Goal: Task Accomplishment & Management: Manage account settings

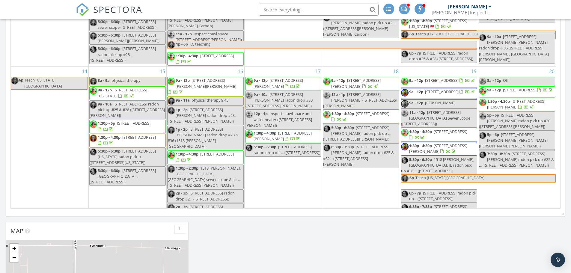
scroll to position [58, 0]
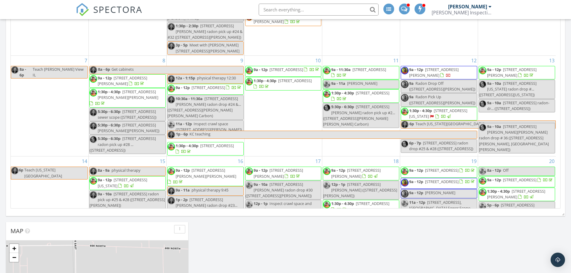
click at [447, 67] on span "4802 Azalea Pl, Alton 62002" at bounding box center [433, 72] width 49 height 11
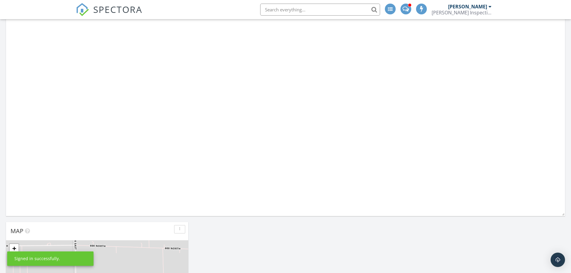
scroll to position [129, 182]
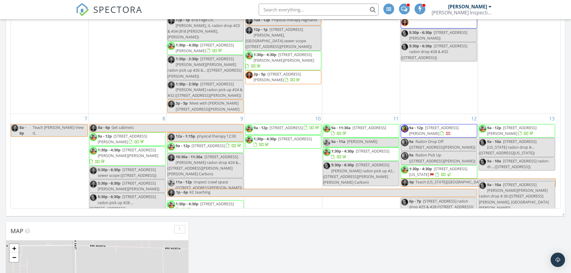
click at [423, 166] on span "1:30p - 4:30p" at bounding box center [420, 168] width 23 height 5
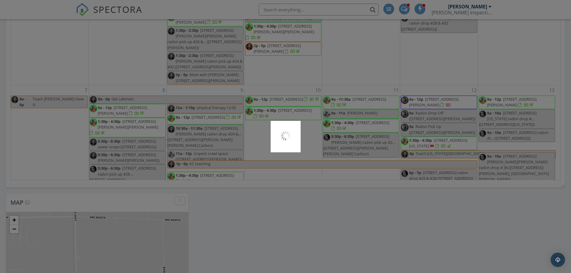
scroll to position [480, 0]
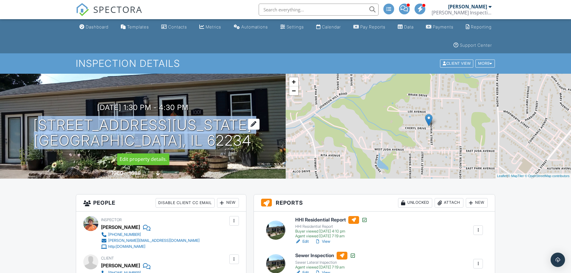
drag, startPoint x: 232, startPoint y: 140, endPoint x: 79, endPoint y: 127, distance: 153.2
click at [79, 127] on div "09/12/2025 1:30 pm - 4:30 pm 1001 Virginia St Collinsville, IL 62234" at bounding box center [143, 125] width 286 height 45
copy h1 "1001 Virginia St Collinsville, IL 62234"
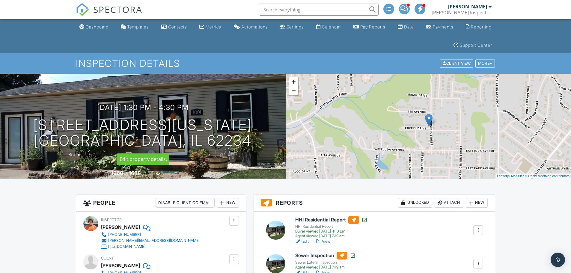
drag, startPoint x: 177, startPoint y: 134, endPoint x: 199, endPoint y: 110, distance: 32.1
click at [199, 110] on div "09/12/2025 1:30 pm - 4:30 pm 1001 Virginia St Collinsville, IL 62234" at bounding box center [143, 125] width 286 height 45
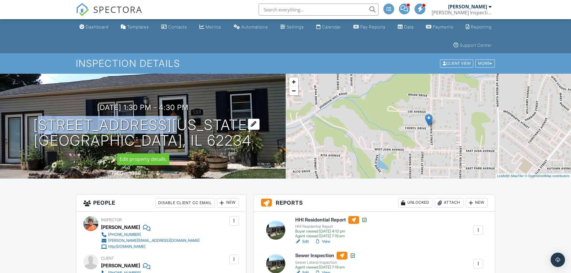
drag, startPoint x: 201, startPoint y: 127, endPoint x: 86, endPoint y: 122, distance: 115.2
click at [86, 122] on h1 "1001 Virginia St Collinsville, IL 62234" at bounding box center [142, 133] width 219 height 32
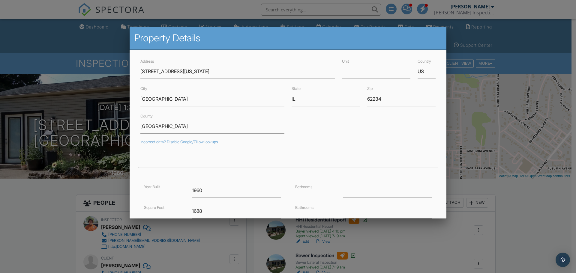
click at [65, 118] on div at bounding box center [288, 141] width 576 height 342
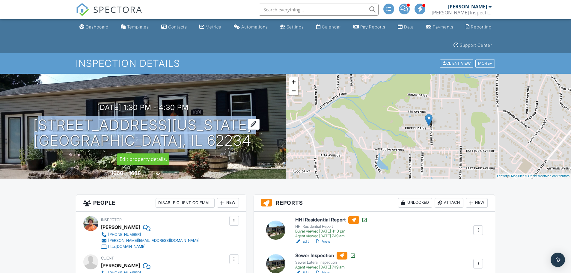
drag, startPoint x: 90, startPoint y: 127, endPoint x: 225, endPoint y: 142, distance: 135.9
click at [225, 142] on h1 "1001 Virginia St Collinsville, IL 62234" at bounding box center [142, 133] width 219 height 32
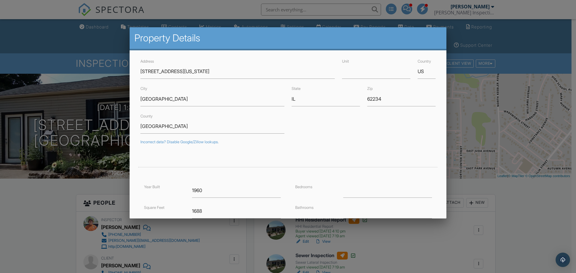
drag, startPoint x: 213, startPoint y: 141, endPoint x: 97, endPoint y: 97, distance: 123.6
click at [97, 97] on div at bounding box center [288, 141] width 576 height 342
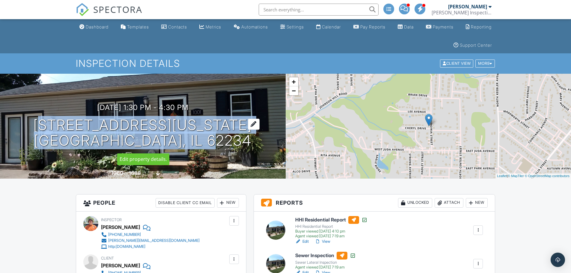
drag, startPoint x: 85, startPoint y: 123, endPoint x: 225, endPoint y: 143, distance: 141.5
click at [225, 143] on h1 "1001 Virginia St Collinsville, IL 62234" at bounding box center [142, 133] width 219 height 32
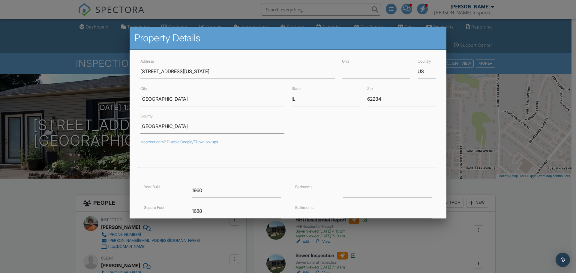
drag, startPoint x: 221, startPoint y: 142, endPoint x: 118, endPoint y: 118, distance: 105.4
click at [113, 118] on div at bounding box center [288, 141] width 576 height 342
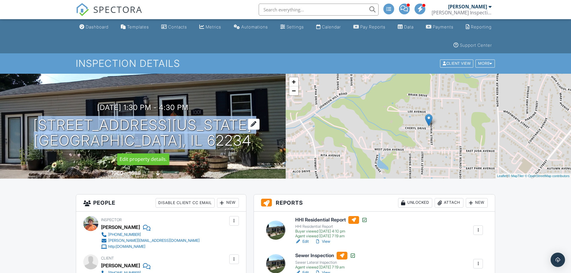
drag, startPoint x: 226, startPoint y: 142, endPoint x: 85, endPoint y: 127, distance: 141.2
click at [85, 127] on div "09/12/2025 1:30 pm - 4:30 pm 1001 Virginia St Collinsville, IL 62234" at bounding box center [143, 125] width 286 height 45
copy h1 "1001 Virginia St Collinsville, IL 62234"
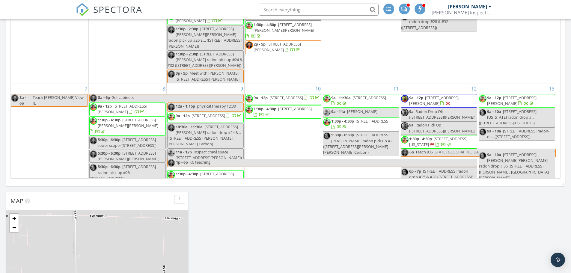
scroll to position [30, 0]
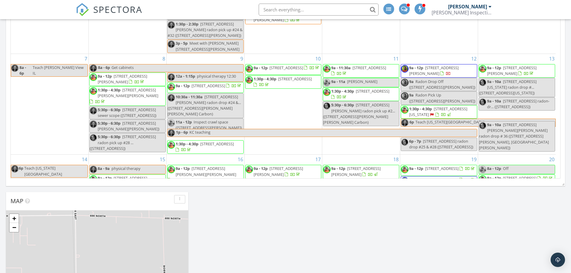
drag, startPoint x: 536, startPoint y: 60, endPoint x: 538, endPoint y: 52, distance: 8.2
click at [537, 65] on span "[STREET_ADDRESS][PERSON_NAME]" at bounding box center [511, 70] width 49 height 11
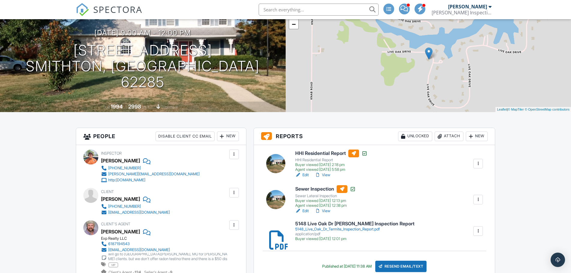
scroll to position [29, 0]
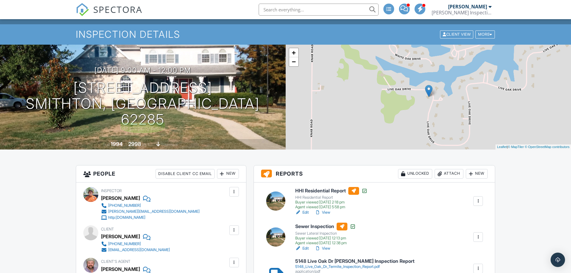
drag, startPoint x: 204, startPoint y: 113, endPoint x: 221, endPoint y: 117, distance: 17.1
click at [221, 117] on div "09/13/2025 9:00 am - 12:00 pm 5148 Live Oak Dr Smithton, IL 62285" at bounding box center [143, 96] width 286 height 61
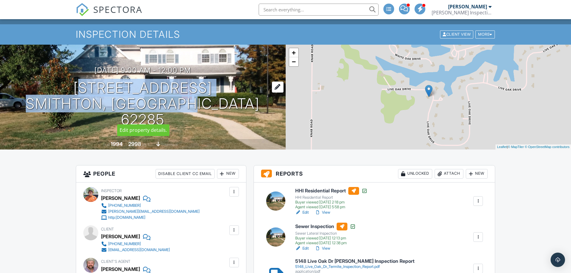
drag, startPoint x: 212, startPoint y: 114, endPoint x: 79, endPoint y: 100, distance: 133.3
click at [79, 100] on h1 "5148 Live Oak Dr Smithton, IL 62285" at bounding box center [143, 103] width 267 height 47
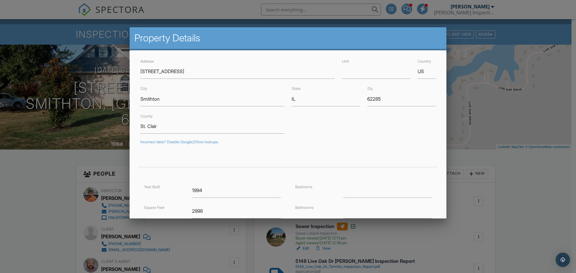
drag, startPoint x: 107, startPoint y: 107, endPoint x: 87, endPoint y: 90, distance: 25.8
click at [87, 90] on div at bounding box center [288, 141] width 576 height 342
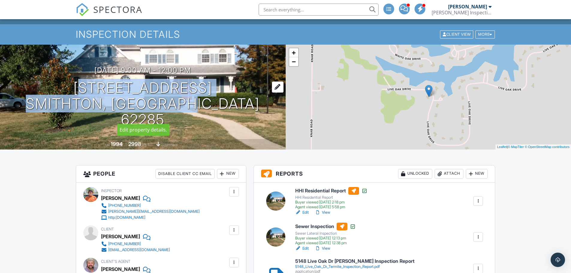
drag, startPoint x: 198, startPoint y: 113, endPoint x: 80, endPoint y: 97, distance: 119.5
click at [80, 97] on div "09/13/2025 9:00 am - 12:00 pm 5148 Live Oak Dr Smithton, IL 62285" at bounding box center [143, 96] width 286 height 61
copy h1 "5148 Live Oak Dr Smithton, IL 62285"
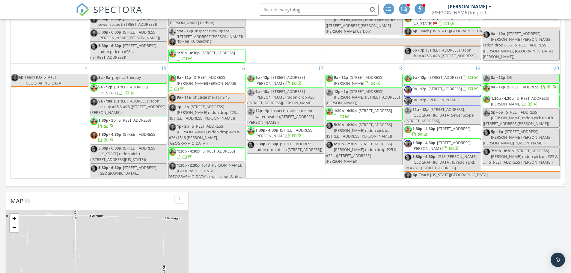
scroll to position [150, 0]
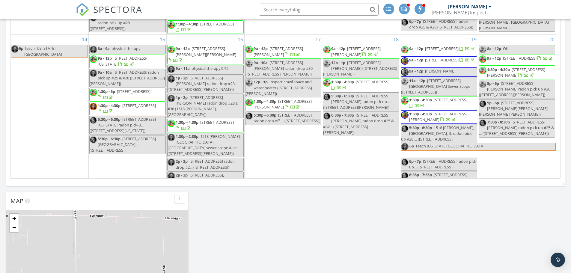
click at [109, 55] on span "8432 Tennessee Ave, St. Louis 63125" at bounding box center [122, 60] width 49 height 11
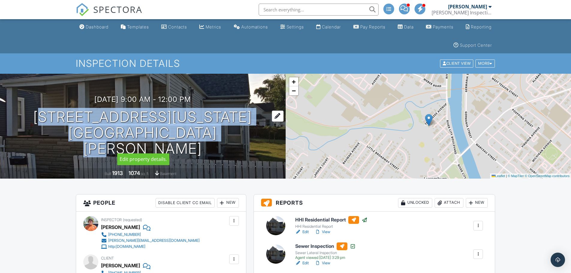
drag, startPoint x: 217, startPoint y: 141, endPoint x: 65, endPoint y: 128, distance: 152.2
click at [65, 128] on h1 "8432 Tennessee Ave St. Louis, MO 63125" at bounding box center [143, 132] width 267 height 47
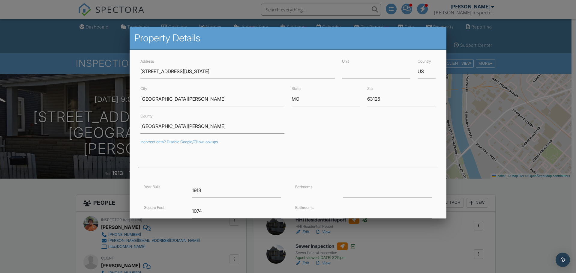
drag, startPoint x: 65, startPoint y: 128, endPoint x: 102, endPoint y: 118, distance: 38.3
click at [101, 118] on div at bounding box center [288, 141] width 576 height 342
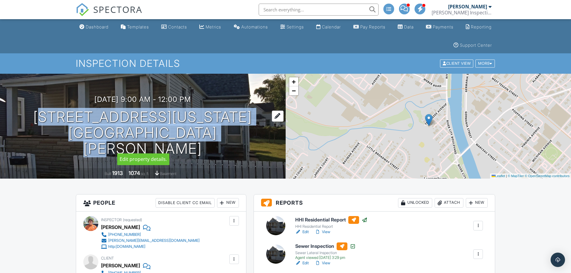
drag, startPoint x: 215, startPoint y: 140, endPoint x: 68, endPoint y: 127, distance: 148.1
click at [68, 127] on h1 "8432 Tennessee Ave St. Louis, MO 63125" at bounding box center [143, 132] width 267 height 47
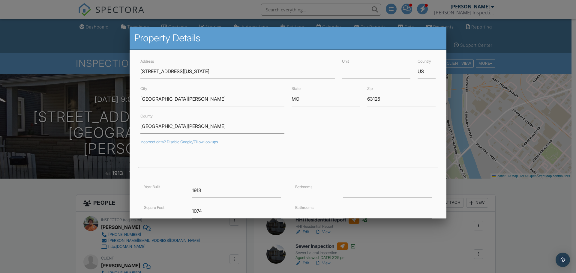
drag, startPoint x: 88, startPoint y: 133, endPoint x: 94, endPoint y: 118, distance: 15.9
click at [94, 118] on div at bounding box center [288, 141] width 576 height 342
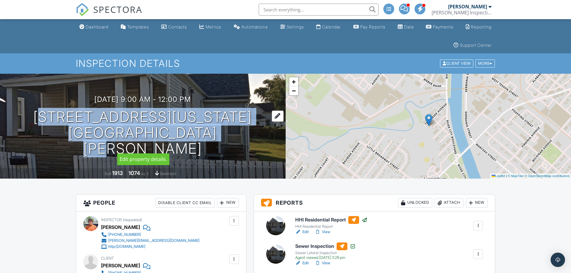
drag, startPoint x: 213, startPoint y: 141, endPoint x: 65, endPoint y: 127, distance: 148.8
click at [65, 127] on h1 "8432 Tennessee Ave St. Louis, MO 63125" at bounding box center [143, 132] width 267 height 47
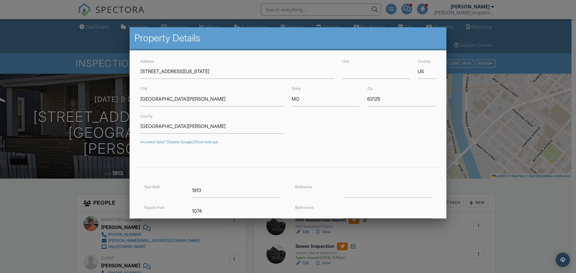
drag, startPoint x: 79, startPoint y: 132, endPoint x: 90, endPoint y: 124, distance: 13.3
click at [81, 123] on div at bounding box center [288, 141] width 576 height 342
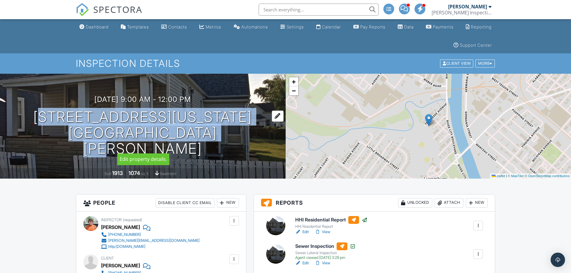
drag, startPoint x: 213, startPoint y: 141, endPoint x: 67, endPoint y: 129, distance: 146.6
click at [67, 129] on h1 "8432 Tennessee Ave St. Louis, MO 63125" at bounding box center [143, 132] width 267 height 47
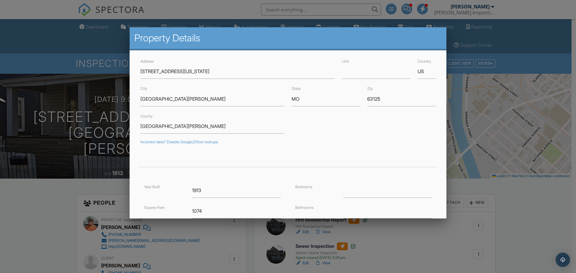
click at [75, 129] on div at bounding box center [288, 141] width 576 height 342
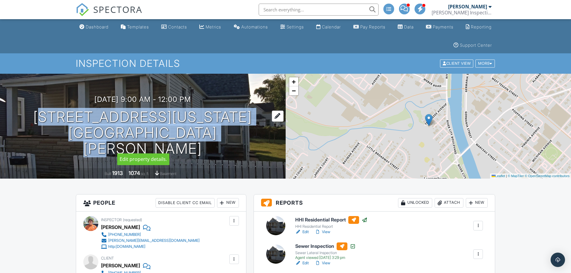
drag, startPoint x: 67, startPoint y: 126, endPoint x: 211, endPoint y: 141, distance: 144.5
click at [211, 141] on h1 "8432 Tennessee Ave St. Louis, MO 63125" at bounding box center [143, 132] width 267 height 47
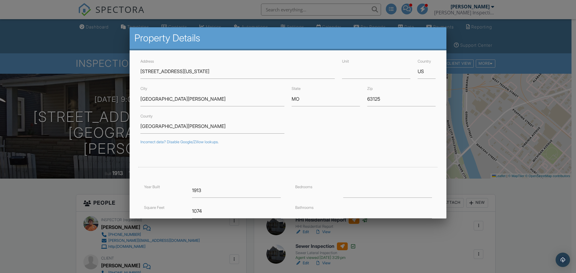
drag, startPoint x: 211, startPoint y: 141, endPoint x: 82, endPoint y: 111, distance: 132.4
click at [86, 107] on div at bounding box center [288, 141] width 576 height 342
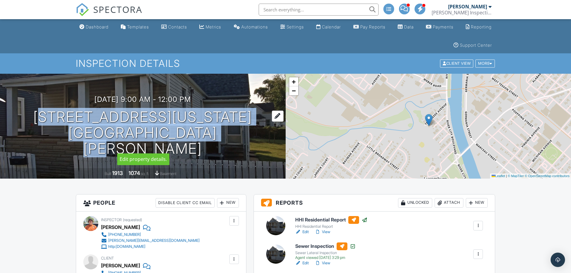
drag, startPoint x: 66, startPoint y: 124, endPoint x: 212, endPoint y: 142, distance: 146.9
click at [212, 142] on h1 "8432 Tennessee Ave St. Louis, MO 63125" at bounding box center [143, 132] width 267 height 47
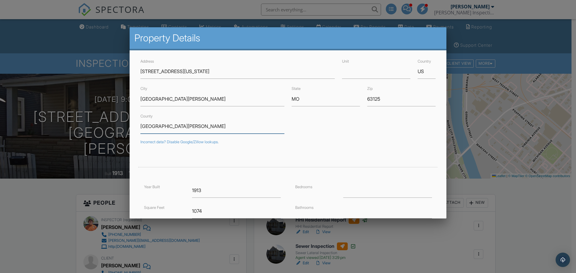
click at [145, 121] on input "St. Louis" at bounding box center [212, 126] width 144 height 15
click at [109, 123] on div at bounding box center [288, 141] width 576 height 342
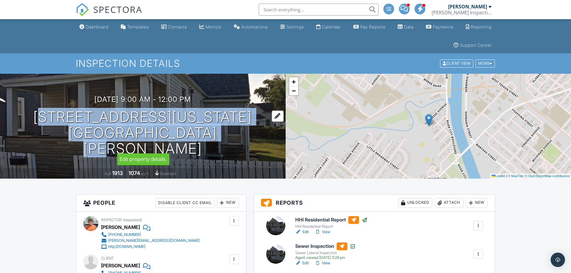
drag, startPoint x: 214, startPoint y: 140, endPoint x: 65, endPoint y: 128, distance: 149.5
click at [65, 128] on h1 "8432 Tennessee Ave St. Louis, MO 63125" at bounding box center [143, 132] width 267 height 47
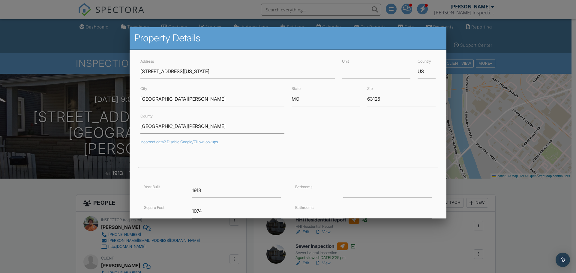
drag, startPoint x: 94, startPoint y: 134, endPoint x: 89, endPoint y: 127, distance: 8.6
click at [89, 127] on div at bounding box center [288, 141] width 576 height 342
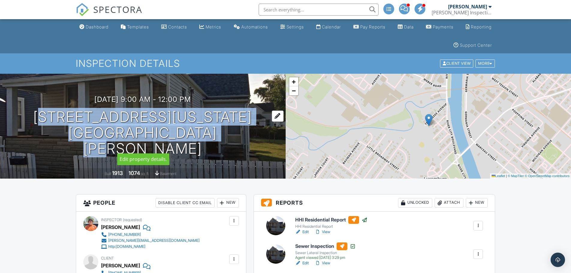
drag, startPoint x: 198, startPoint y: 142, endPoint x: 67, endPoint y: 130, distance: 131.9
click at [67, 130] on h1 "8432 Tennessee Ave St. Louis, MO 63125" at bounding box center [143, 132] width 267 height 47
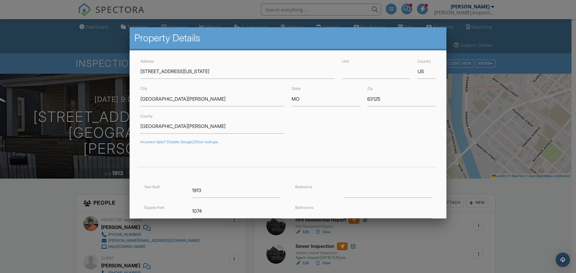
drag, startPoint x: 67, startPoint y: 130, endPoint x: 95, endPoint y: 136, distance: 28.8
click at [95, 136] on div at bounding box center [288, 141] width 576 height 342
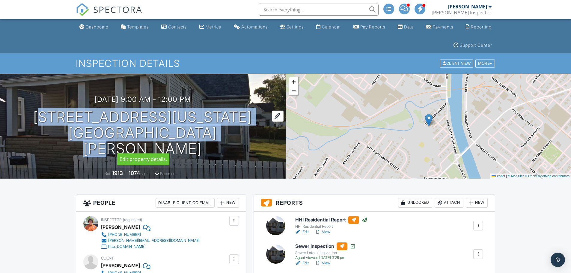
drag, startPoint x: 213, startPoint y: 142, endPoint x: 67, endPoint y: 130, distance: 147.4
click at [67, 130] on h1 "8432 Tennessee Ave St. Louis, MO 63125" at bounding box center [143, 132] width 267 height 47
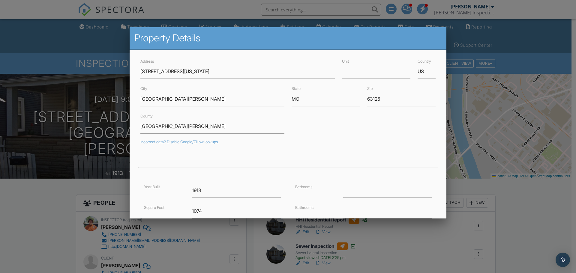
click at [85, 135] on div at bounding box center [288, 141] width 576 height 342
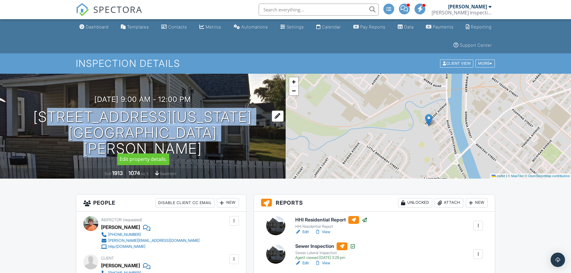
drag, startPoint x: 213, startPoint y: 143, endPoint x: 70, endPoint y: 127, distance: 144.2
click at [70, 127] on h1 "8432 Tennessee Ave St. Louis, MO 63125" at bounding box center [143, 132] width 267 height 47
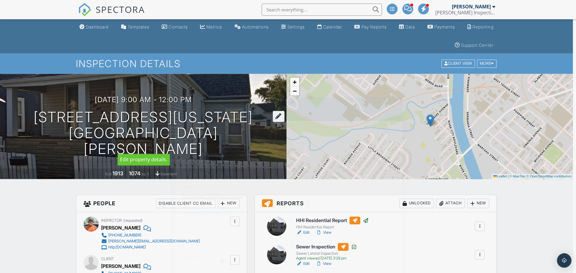
click at [70, 127] on div at bounding box center [288, 141] width 576 height 342
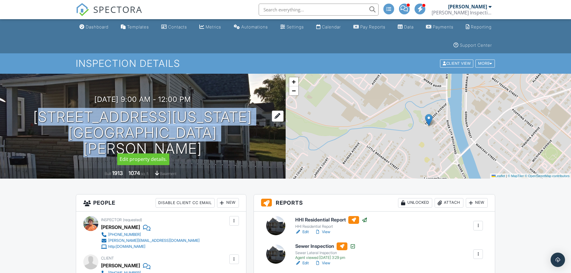
drag, startPoint x: 214, startPoint y: 143, endPoint x: 67, endPoint y: 127, distance: 148.1
click at [67, 127] on h1 "8432 Tennessee Ave St. Louis, MO 63125" at bounding box center [143, 132] width 267 height 47
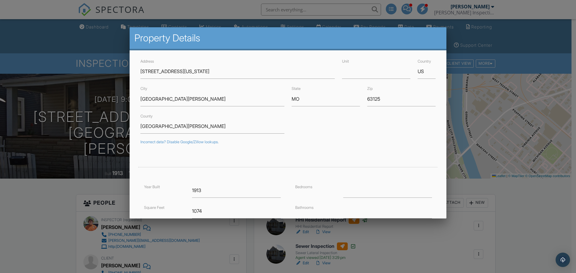
click at [109, 137] on div at bounding box center [288, 141] width 576 height 342
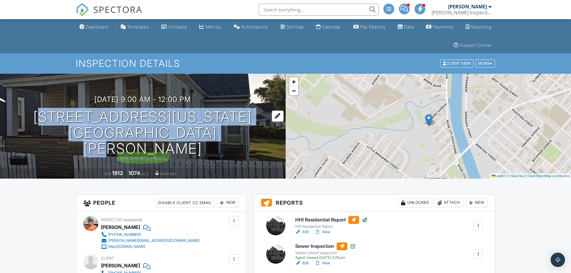
drag, startPoint x: 60, startPoint y: 122, endPoint x: 215, endPoint y: 146, distance: 157.2
click at [215, 146] on div "09/15/2025 9:00 am - 12:00 pm 8432 Tennessee Ave St. Louis, MO 63125" at bounding box center [143, 125] width 286 height 61
copy h1 "8432 Tennessee Ave St. Louis, MO 63125"
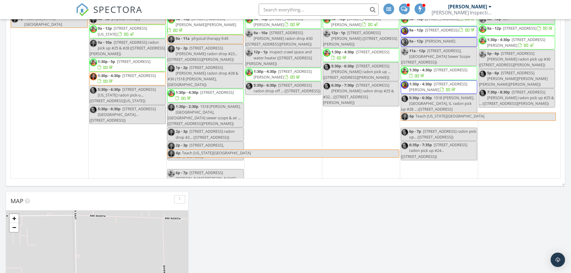
scroll to position [150, 0]
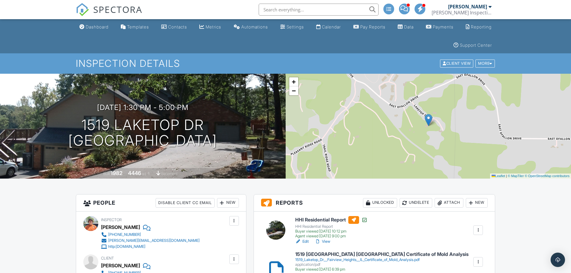
drag, startPoint x: 575, startPoint y: 117, endPoint x: 554, endPoint y: -3, distance: 122.1
drag, startPoint x: 244, startPoint y: 144, endPoint x: 77, endPoint y: 123, distance: 168.3
click at [77, 123] on div "09/15/2025 1:30 pm - 5:00 pm 1519 Laketop Dr Fairview Heights, IL 62208" at bounding box center [143, 125] width 286 height 45
copy h1 "1519 Laketop Dr Fairview Heights, IL 62208"
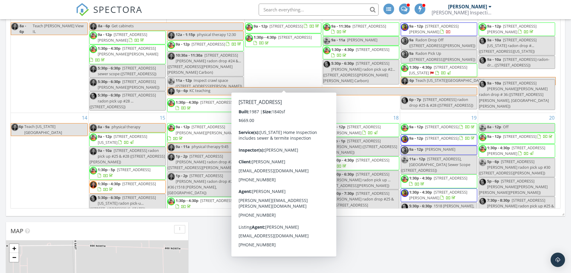
scroll to position [120, 0]
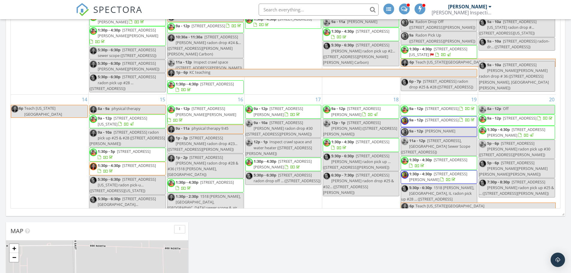
click at [122, 163] on span "11 Hill Valley Dr, Pocahontas 62275" at bounding box center [139, 165] width 34 height 5
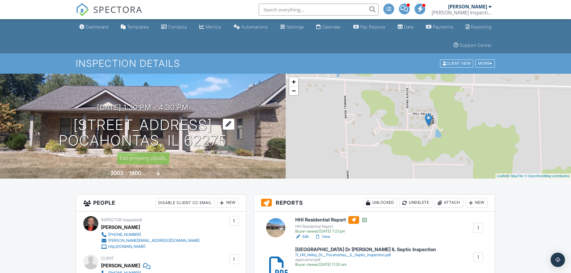
drag, startPoint x: 229, startPoint y: 145, endPoint x: 75, endPoint y: 127, distance: 154.9
click at [75, 127] on div "09/15/2025 1:30 pm - 4:30 pm 11 Hill Valley Dr Pocahontas, IL 62275" at bounding box center [143, 125] width 286 height 45
copy h1 "11 Hill Valley Dr Pocahontas, IL 62275"
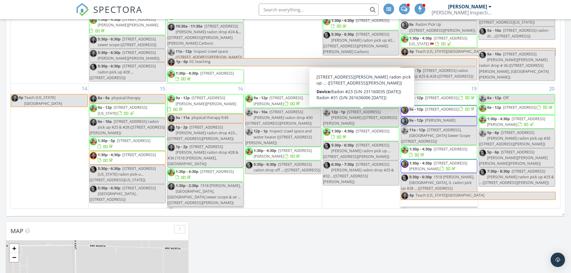
scroll to position [150, 0]
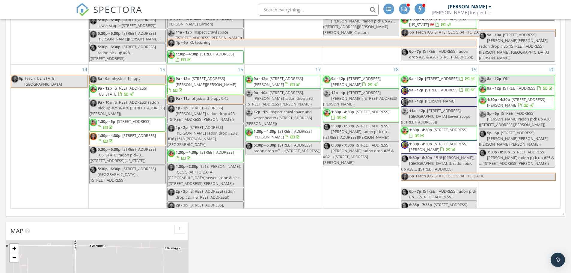
click at [229, 76] on span "[STREET_ADDRESS][PERSON_NAME][PERSON_NAME]" at bounding box center [206, 81] width 61 height 11
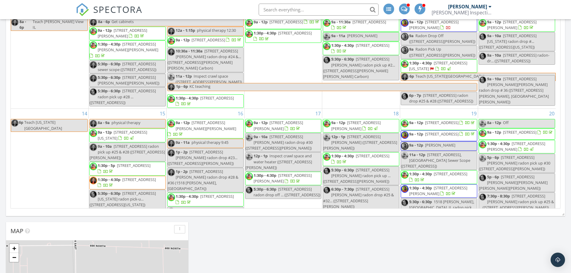
scroll to position [120, 0]
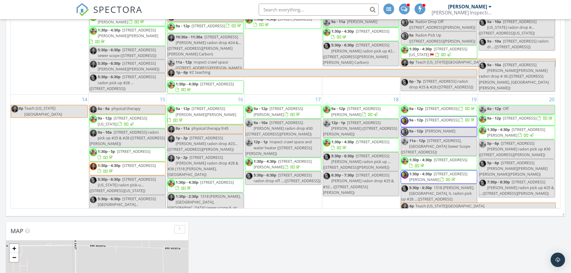
click at [233, 180] on span "1:30p - 4:30p 1601 S Park St, Effingham 62401" at bounding box center [206, 186] width 76 height 12
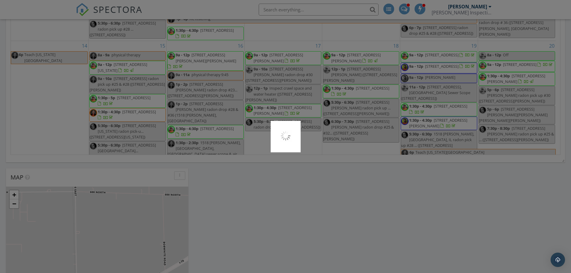
scroll to position [510, 0]
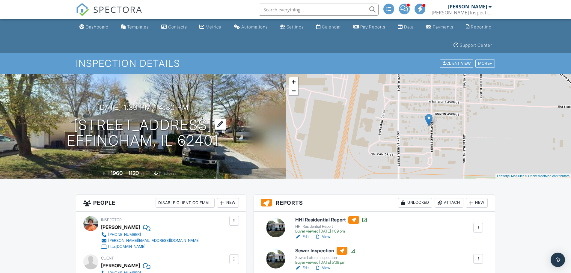
drag, startPoint x: 221, startPoint y: 141, endPoint x: 91, endPoint y: 128, distance: 131.3
click at [91, 128] on div "09/16/2025 1:30 pm - 4:30 pm 1601 S Park St Effingham, IL 62401" at bounding box center [143, 125] width 286 height 45
copy h1 "1601 S Park St Effingham, IL 62401"
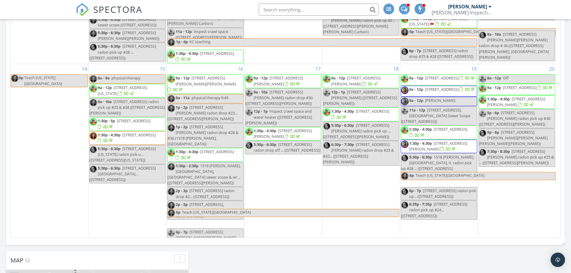
scroll to position [420, 0]
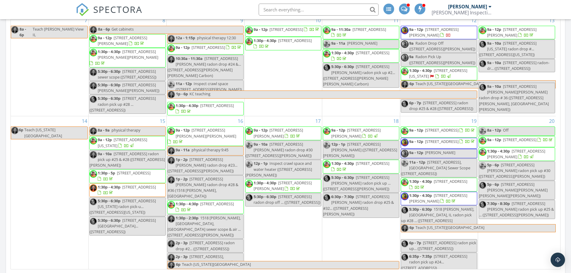
scroll to position [180, 0]
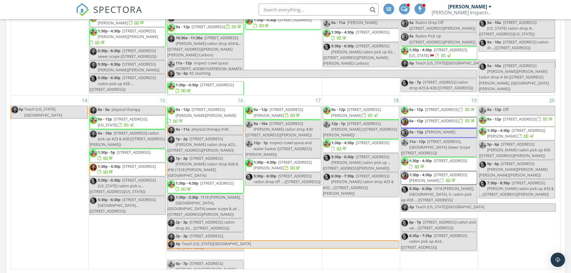
click at [302, 160] on span "1:30p - 4:30p 100 Marie St , Bethalto 62010" at bounding box center [284, 166] width 76 height 12
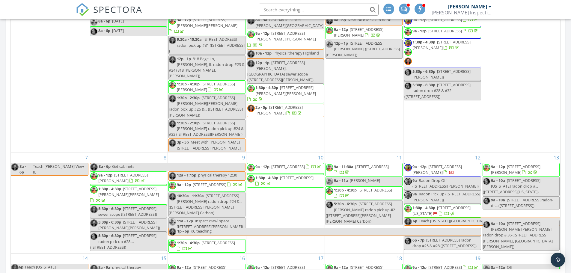
scroll to position [150, 0]
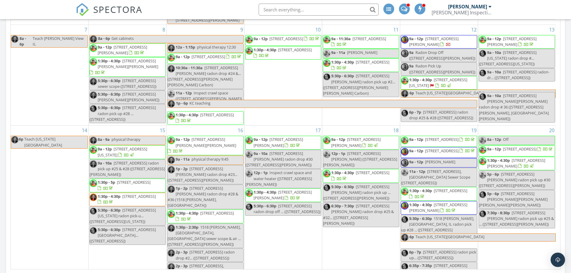
click at [372, 137] on span "1072 Cromwell Ln, Belleville 62221" at bounding box center [355, 142] width 49 height 11
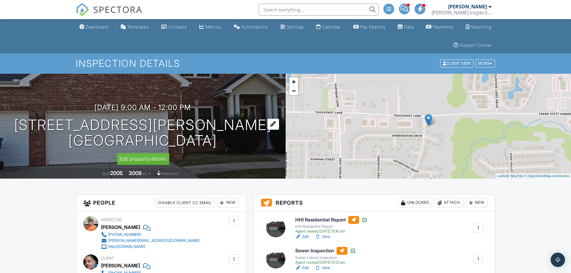
drag, startPoint x: 222, startPoint y: 145, endPoint x: 74, endPoint y: 128, distance: 148.5
click at [74, 128] on div "09/18/2025 9:00 am - 12:00 pm 1072 Cromwell Ln Belleville, IL 62221" at bounding box center [143, 125] width 286 height 45
copy h1 "1072 Cromwell Ln Belleville, IL 62221"
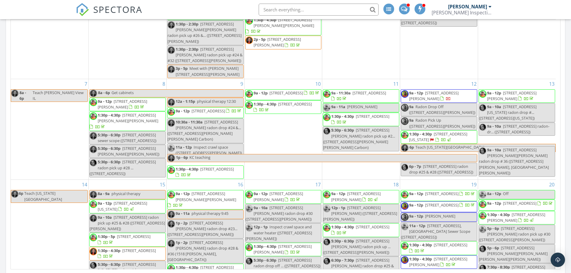
scroll to position [150, 0]
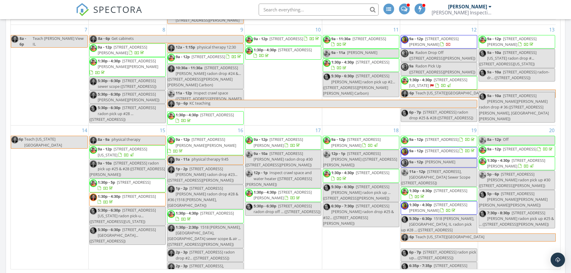
drag, startPoint x: 354, startPoint y: 148, endPoint x: 381, endPoint y: 157, distance: 28.4
click at [381, 170] on span "1:30p - 4:30p 3 Lynnwood Ct, Belleville 62226" at bounding box center [361, 176] width 76 height 12
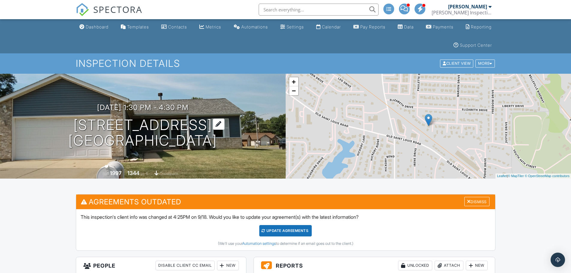
drag, startPoint x: 222, startPoint y: 142, endPoint x: 88, endPoint y: 123, distance: 135.7
click at [77, 121] on div "09/18/2025 1:30 pm - 4:30 pm 3 Lynnwood Ct Belleville, IL 62226" at bounding box center [143, 125] width 286 height 45
copy h1 "3 Lynnwood Ct Belleville, IL 62226"
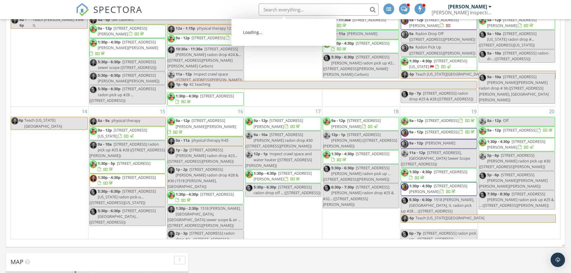
scroll to position [150, 0]
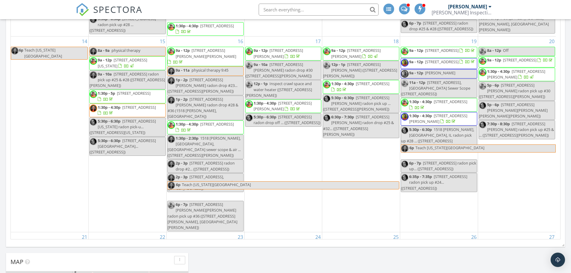
scroll to position [208, 0]
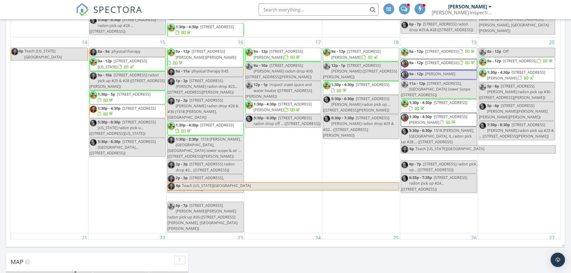
click at [426, 60] on span "[STREET_ADDRESS]" at bounding box center [442, 62] width 34 height 5
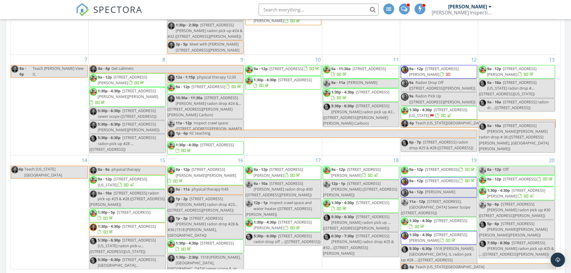
scroll to position [210, 0]
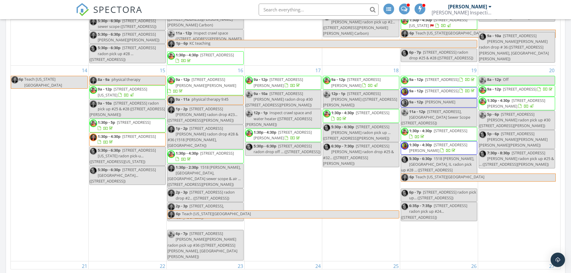
click at [426, 128] on span "1:30p - 4:30p" at bounding box center [420, 130] width 23 height 5
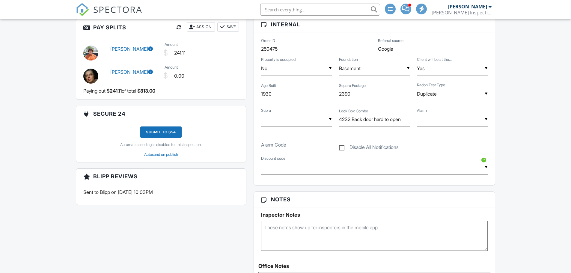
scroll to position [840, 0]
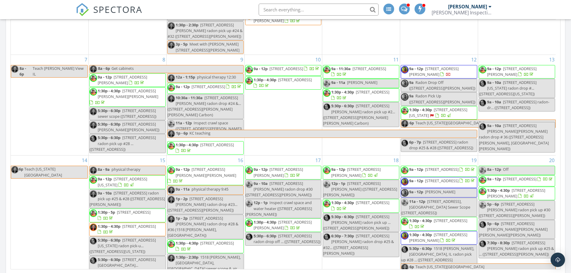
scroll to position [150, 0]
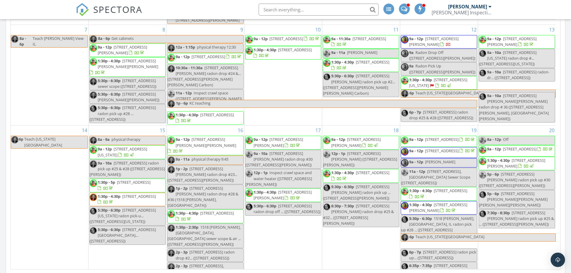
click at [426, 202] on span "1518 William Ln, Swansea 62226" at bounding box center [438, 207] width 58 height 11
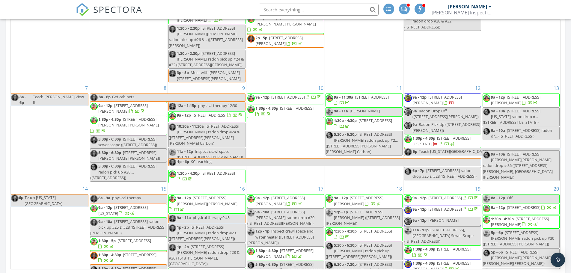
scroll to position [120, 0]
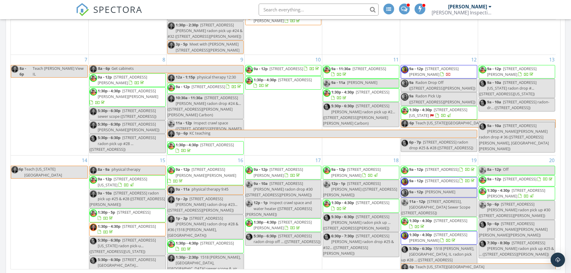
click at [510, 176] on span "706 Mill St Mount Olive, Lake Ka-ho 62069" at bounding box center [520, 178] width 34 height 5
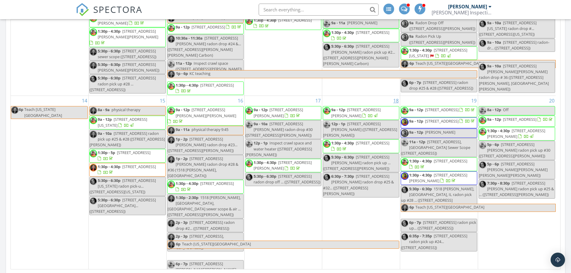
scroll to position [180, 0]
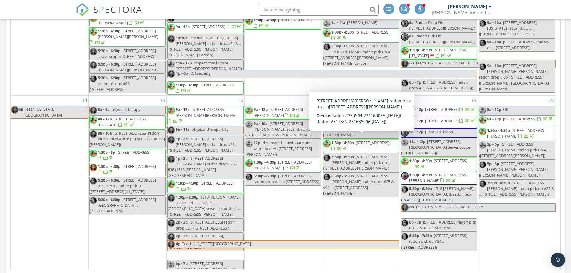
click at [546, 128] on span "1:30p - 4:30p 9745 Lilly Jean Dr, St. Louis 63134" at bounding box center [517, 134] width 76 height 12
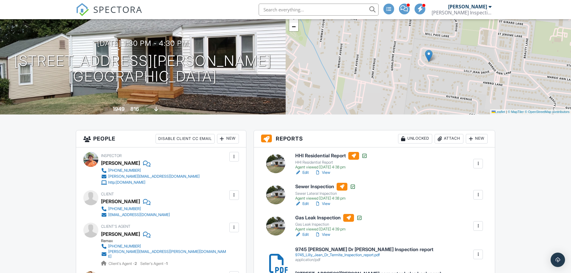
scroll to position [56, 0]
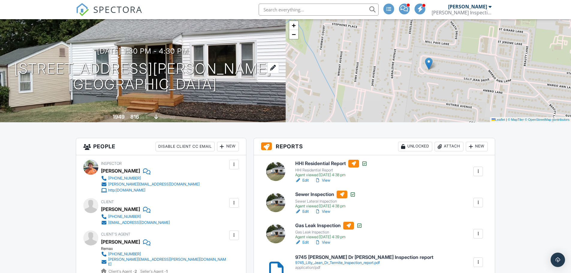
drag, startPoint x: 217, startPoint y: 88, endPoint x: 71, endPoint y: 64, distance: 148.0
click at [71, 64] on div "09/20/2025 1:30 pm - 4:30 pm 9745 Lilly Jean Dr St. Louis, MO 63134" at bounding box center [143, 69] width 286 height 45
copy h1 "9745 Lilly Jean Dr St. Louis, MO 63134"
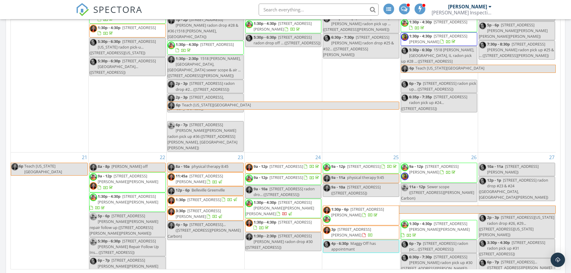
scroll to position [330, 0]
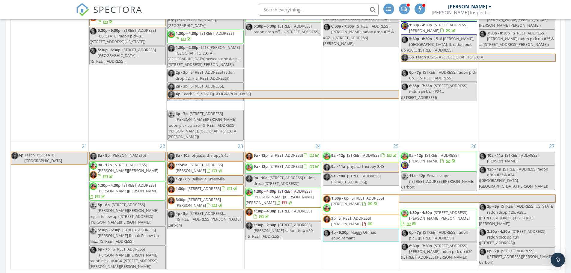
click at [148, 162] on span "9a - 12p 418 Reller St, Roxana 62084" at bounding box center [128, 171] width 76 height 18
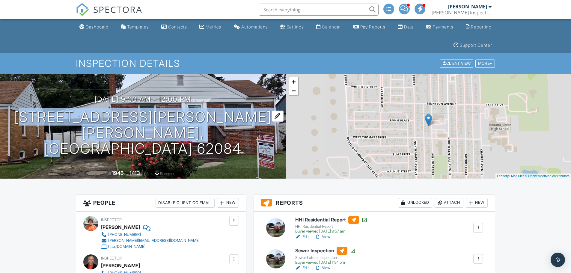
drag, startPoint x: 196, startPoint y: 142, endPoint x: 86, endPoint y: 125, distance: 111.0
click at [86, 125] on div "09/22/2025 9:00 am - 12:00 pm 418 Reller St Roxana, IL 62084" at bounding box center [143, 125] width 286 height 61
copy h1 "418 Reller St Roxana, IL 62084"
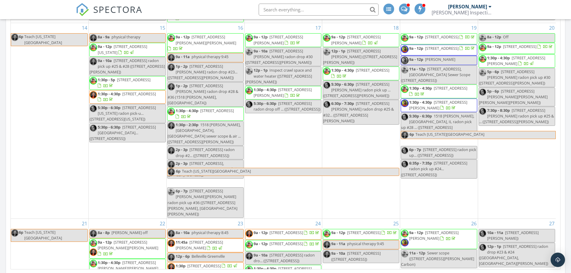
scroll to position [300, 0]
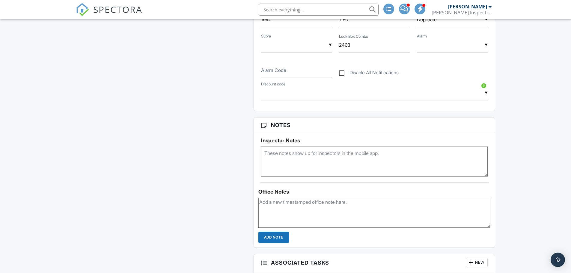
scroll to position [830, 0]
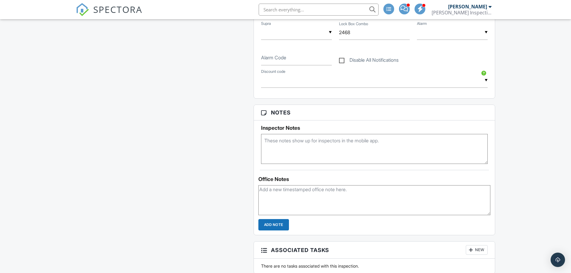
click at [571, 162] on html "SPECTORA Matthew Hawley Hawley Inspections Role: Inspector Change Role Dashboar…" at bounding box center [285, 77] width 571 height 1815
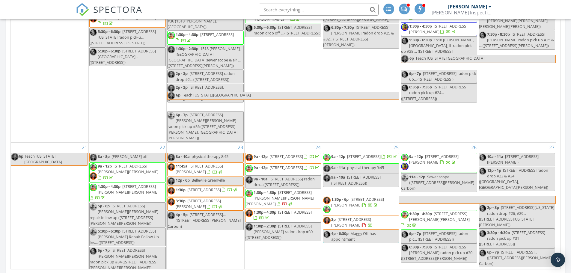
scroll to position [330, 0]
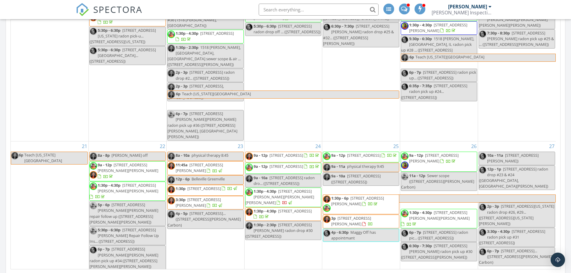
click at [232, 162] on span "11:45a 3029 Roan Hill Dr, Belleville 62221" at bounding box center [206, 168] width 76 height 12
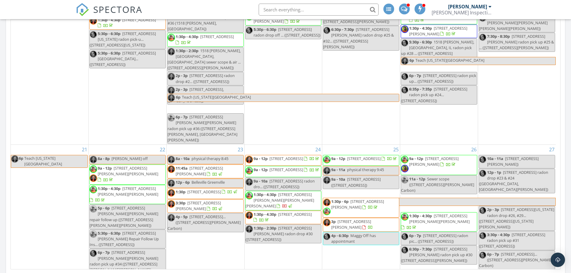
scroll to position [328, 0]
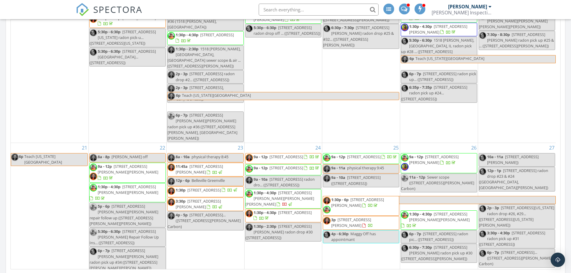
click at [224, 187] on span "1:30p 602 N Hena St, Greenville 62246" at bounding box center [203, 191] width 70 height 9
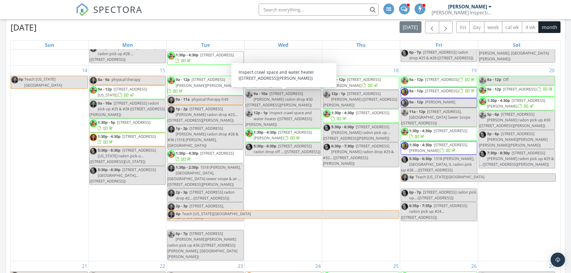
scroll to position [360, 0]
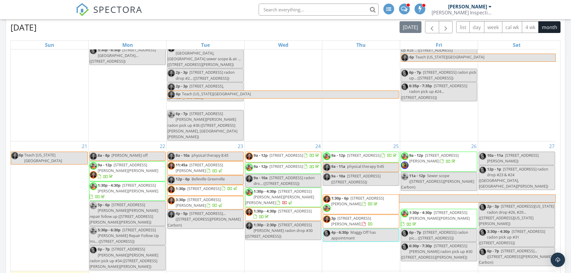
click at [220, 197] on span "3:30p 207 W Spruce St, Gillespie 62033" at bounding box center [206, 203] width 76 height 12
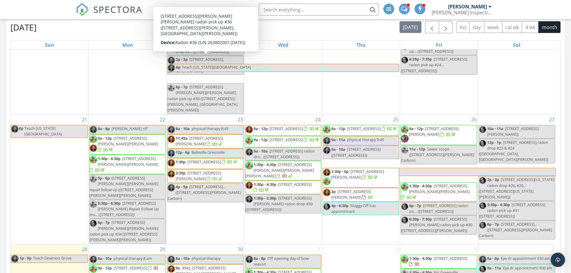
scroll to position [390, 0]
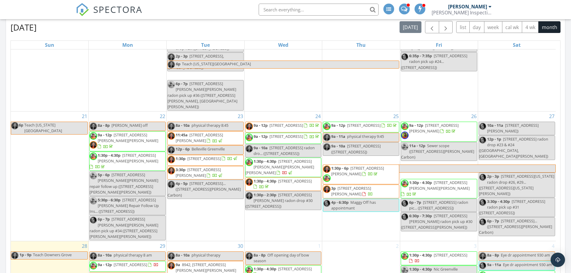
click at [273, 123] on span "117 W Wickliffe Ave, Collinsville 62234" at bounding box center [287, 125] width 34 height 5
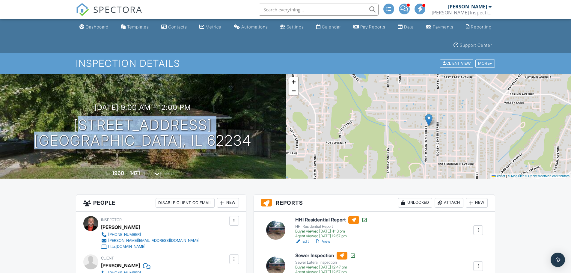
drag, startPoint x: 229, startPoint y: 145, endPoint x: 57, endPoint y: 119, distance: 174.0
click at [57, 119] on div "09/24/2025 9:00 am - 12:00 pm 117 W Wickliffe Ave Collinsville, IL 62234" at bounding box center [143, 125] width 286 height 45
copy h1 "117 W Wickliffe Ave Collinsville, IL 62234"
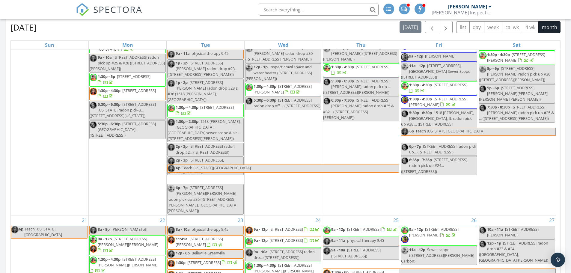
scroll to position [300, 0]
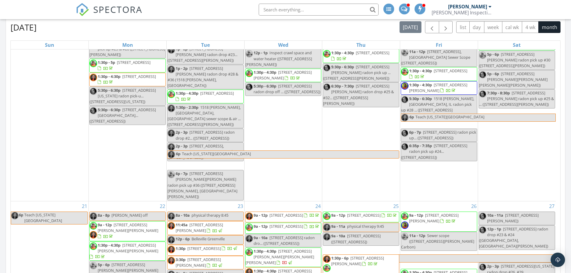
click at [272, 224] on span "3217 Seven Pines Dr, Belleville 62221" at bounding box center [287, 226] width 34 height 5
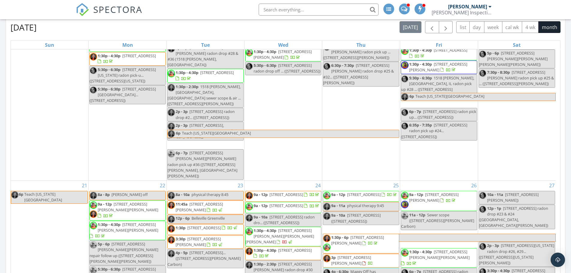
scroll to position [360, 0]
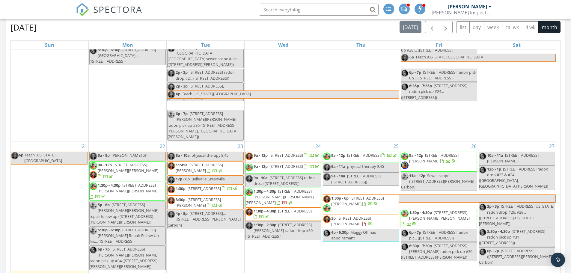
click at [284, 189] on span "[STREET_ADDRESS][PERSON_NAME][PERSON_NAME][PERSON_NAME]" at bounding box center [280, 197] width 69 height 17
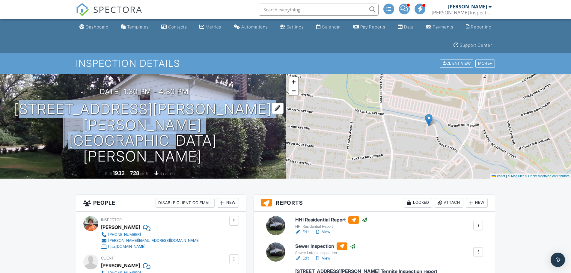
drag, startPoint x: 245, startPoint y: 142, endPoint x: 69, endPoint y: 124, distance: 176.3
click at [69, 125] on div "09/24/2025 1:30 pm - 4:30 pm 1046 Marshall Ave Webster Groves, MO 63119" at bounding box center [143, 126] width 286 height 77
copy h1 "1046 Marshall Ave Webster Groves, MO 63119"
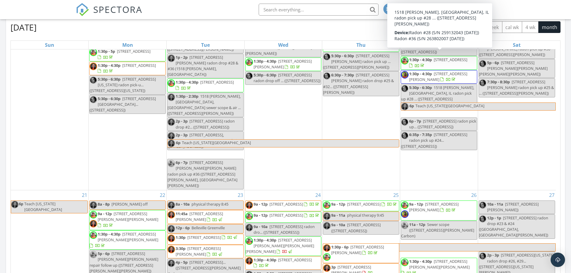
scroll to position [330, 0]
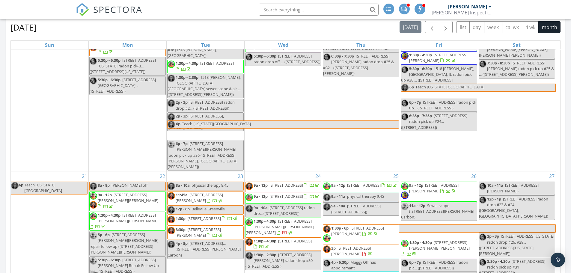
click at [304, 238] on span "[STREET_ADDRESS]" at bounding box center [295, 240] width 34 height 5
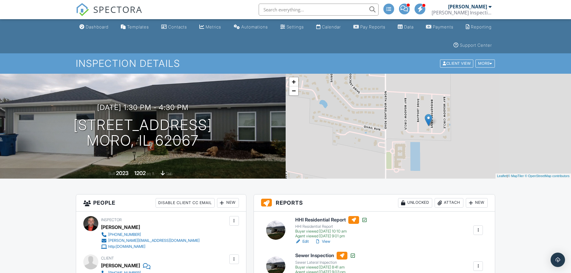
drag, startPoint x: 199, startPoint y: 141, endPoint x: 70, endPoint y: 128, distance: 130.1
click at [68, 128] on div "09/24/2025 1:30 pm - 4:30 pm 126 Bridgeport Dr Moro, IL 62067" at bounding box center [143, 125] width 286 height 45
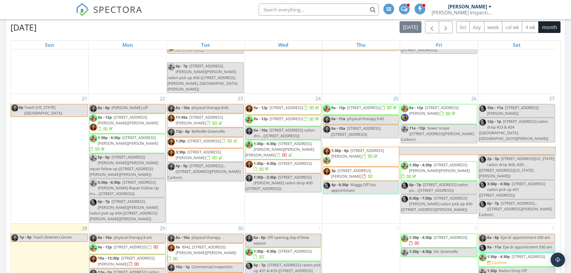
scroll to position [388, 0]
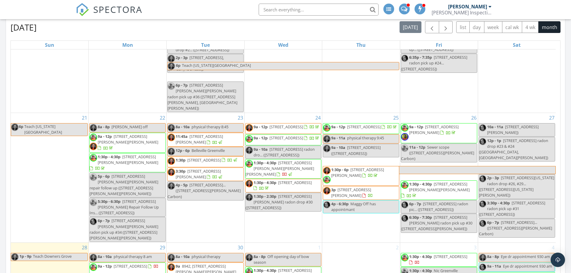
click at [381, 124] on span "708 Valley View Dr, Bethalto 62010" at bounding box center [364, 126] width 34 height 5
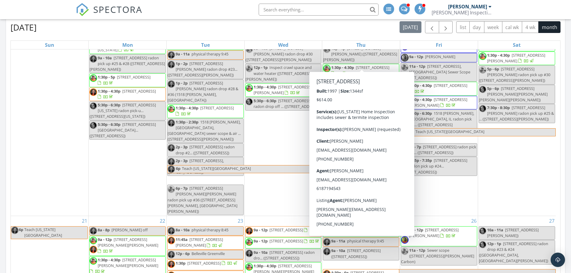
scroll to position [330, 0]
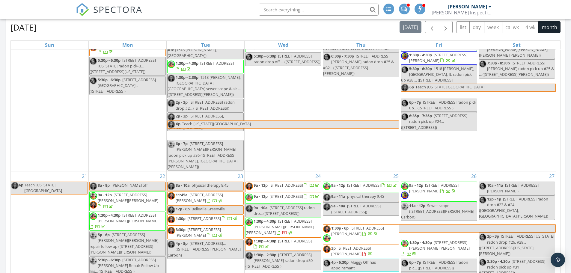
click at [381, 225] on span "1:30p - 6p 1705 Tomahawk Ln, Godfrey 62035" at bounding box center [361, 234] width 76 height 18
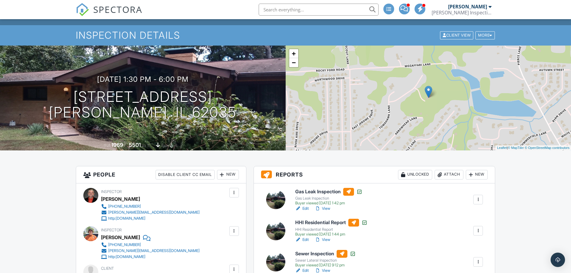
scroll to position [19, 0]
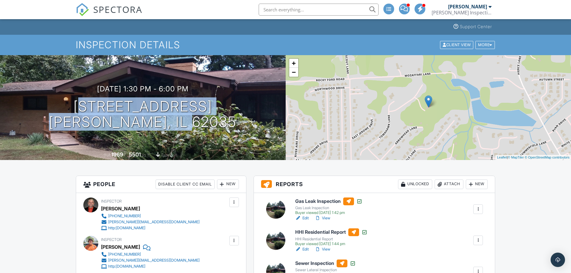
drag, startPoint x: 164, startPoint y: 117, endPoint x: 69, endPoint y: 100, distance: 96.6
click at [69, 100] on div "09/25/2025 1:30 pm - 6:00 pm 1705 Tomahawk Ln Godfrey, IL 62035" at bounding box center [143, 107] width 286 height 45
copy h1 "1705 Tomahawk Ln Godfrey, IL 62035"
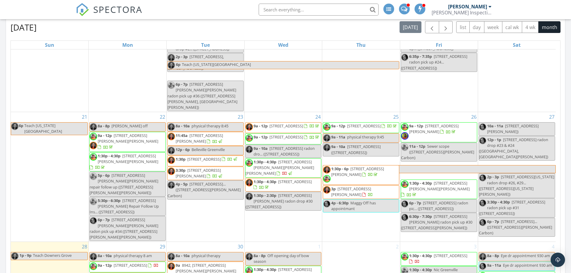
scroll to position [390, 0]
click at [370, 186] on span "3p [STREET_ADDRESS][PERSON_NAME]" at bounding box center [361, 192] width 76 height 12
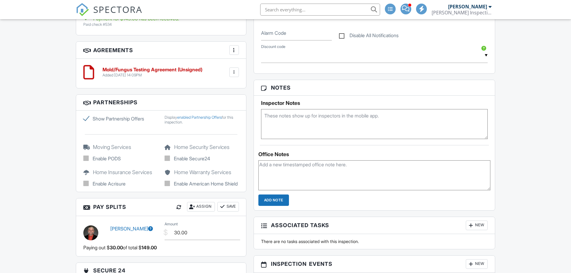
scroll to position [415, 0]
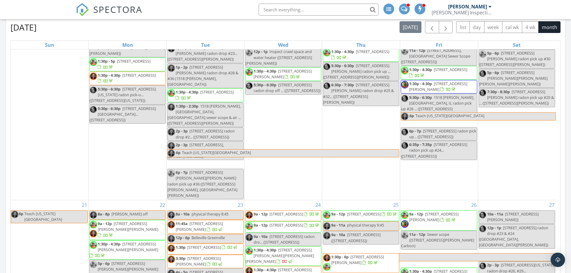
scroll to position [360, 0]
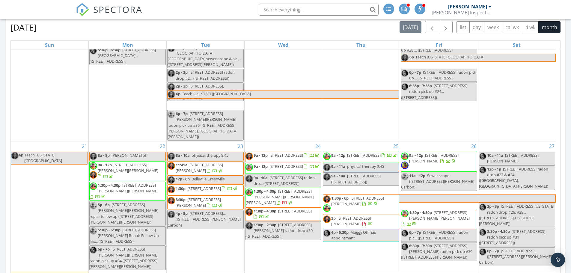
click at [458, 153] on span "9a - 12p 208 Oakshire Dr E, Glen Carbon 62034" at bounding box center [439, 162] width 76 height 18
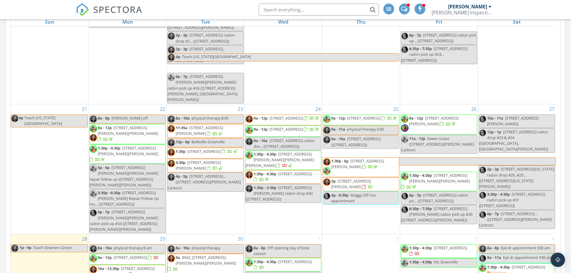
scroll to position [372, 0]
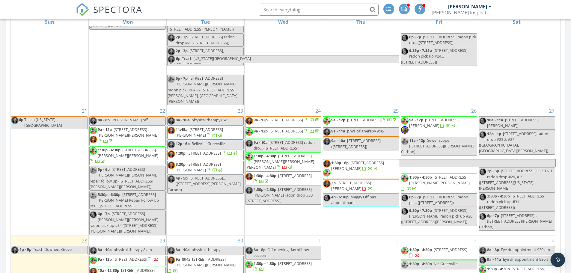
click at [466, 175] on span "[STREET_ADDRESS][PERSON_NAME][PERSON_NAME]" at bounding box center [439, 180] width 61 height 11
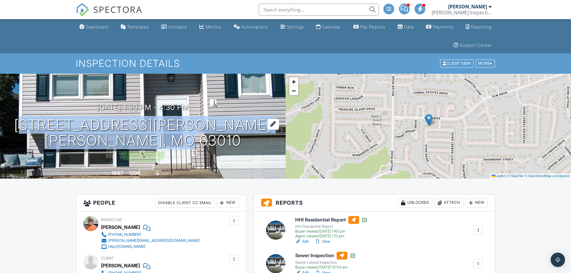
drag, startPoint x: 220, startPoint y: 141, endPoint x: 93, endPoint y: 124, distance: 128.8
click at [93, 124] on div "09/26/2025 1:30 pm - 4:30 pm 2659 Ryan Rd Arnold, MO 63010" at bounding box center [143, 125] width 286 height 45
copy h1 "2659 Ryan Rd Arnold, MO 63010"
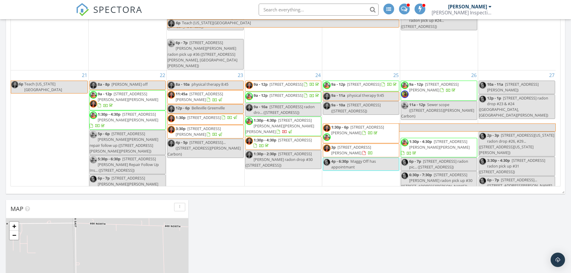
scroll to position [320, 0]
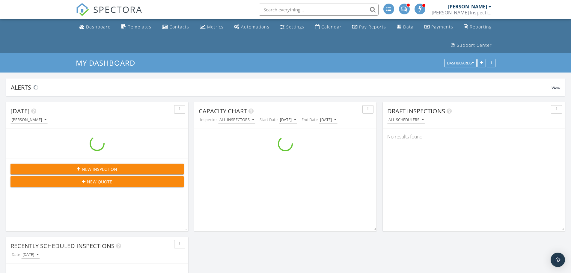
click at [465, 8] on div "[PERSON_NAME]" at bounding box center [467, 7] width 39 height 6
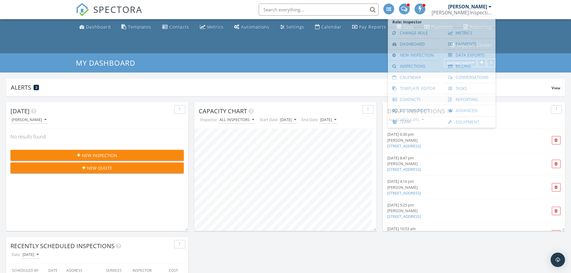
scroll to position [129, 182]
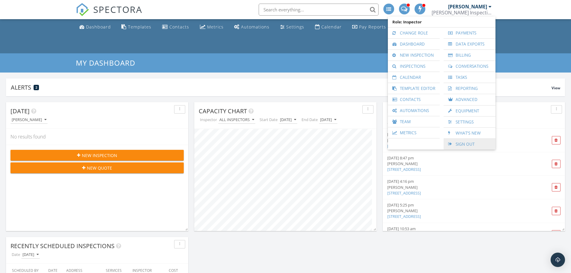
click at [471, 145] on link "Sign Out" at bounding box center [470, 144] width 46 height 11
